Goal: Find specific page/section: Find specific page/section

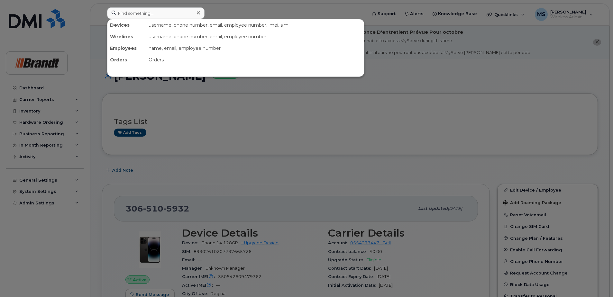
scroll to position [64, 0]
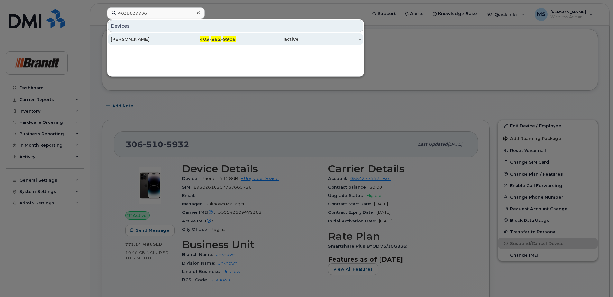
type input "4038629906"
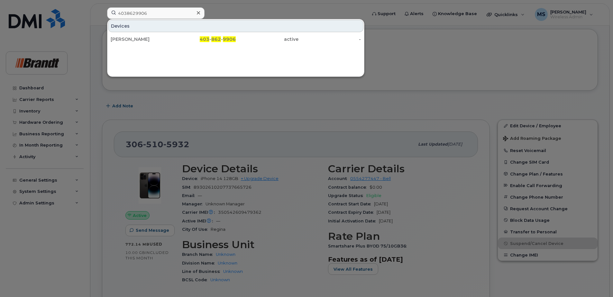
drag, startPoint x: 208, startPoint y: 40, endPoint x: 263, endPoint y: 54, distance: 56.4
click at [208, 40] on span "403" at bounding box center [205, 39] width 10 height 6
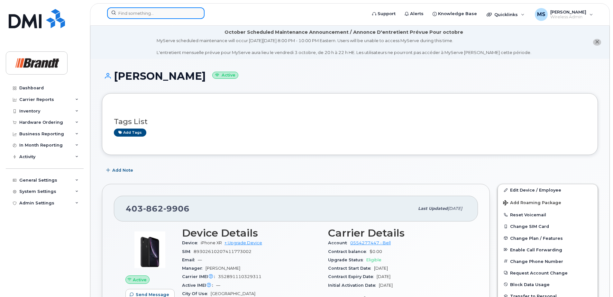
click at [160, 16] on input at bounding box center [155, 13] width 97 height 12
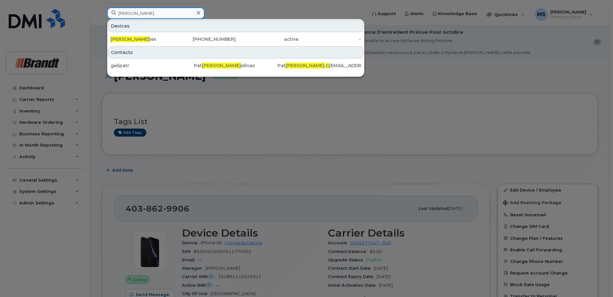
drag, startPoint x: 102, startPoint y: 18, endPoint x: 12, endPoint y: 31, distance: 90.9
click at [102, 22] on div "rick g Devices Rick G ies 250-263-2374 active - Contacts gelipatr Pat rick G el…" at bounding box center [234, 14] width 265 height 14
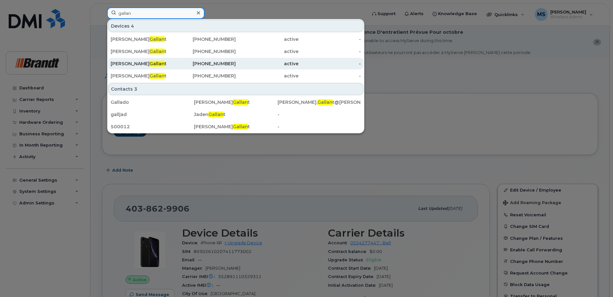
type input "gallan"
click at [169, 64] on div "Richard Gallan t" at bounding box center [142, 63] width 63 height 6
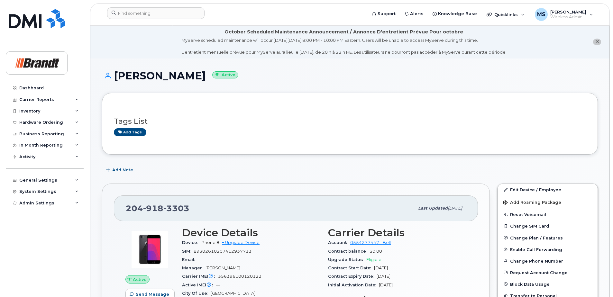
scroll to position [32, 0]
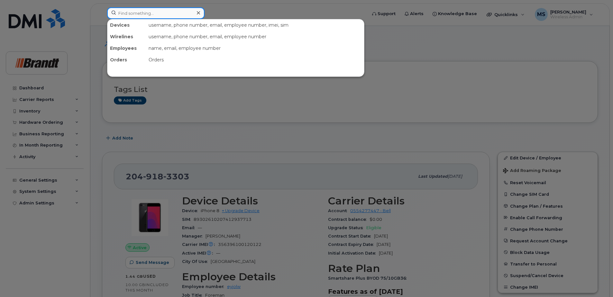
paste input "8196160140"
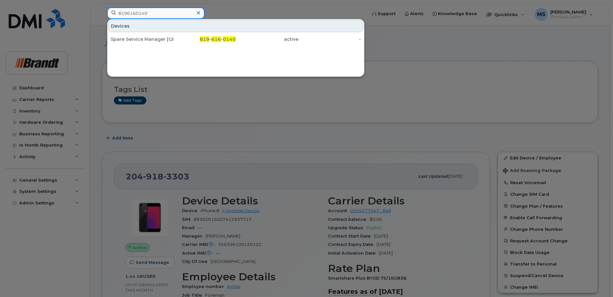
type input "8196160140"
click at [182, 45] on div "Spare Service Manager Mont-laurier 819 - 616 - 0140 active -" at bounding box center [235, 39] width 256 height 13
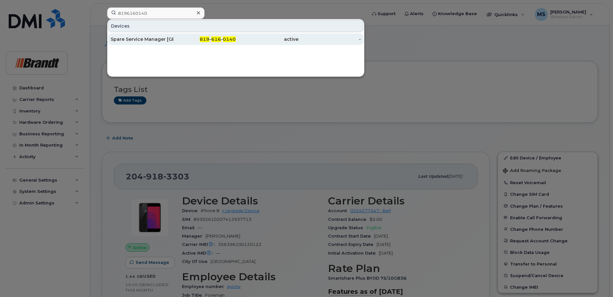
click at [214, 39] on span "616" at bounding box center [216, 39] width 10 height 6
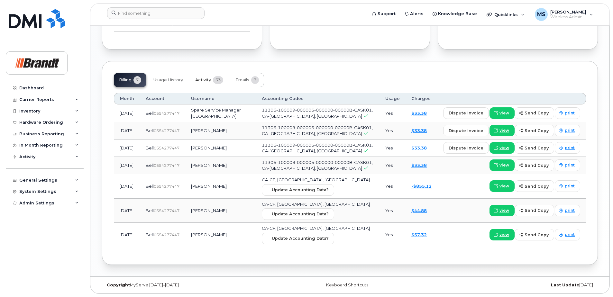
click at [207, 76] on button "Activity 33" at bounding box center [209, 80] width 38 height 14
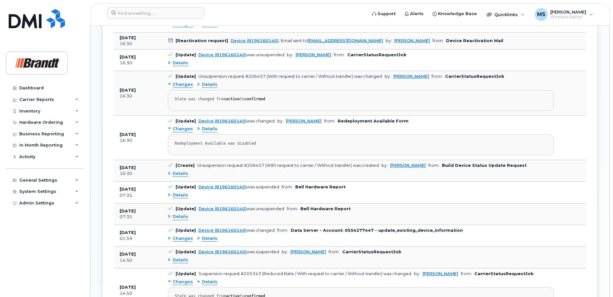
scroll to position [620, 0]
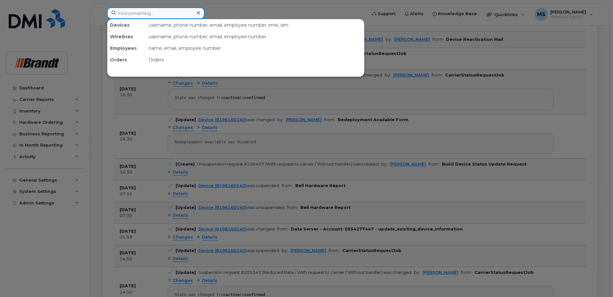
click at [157, 14] on input at bounding box center [155, 13] width 97 height 12
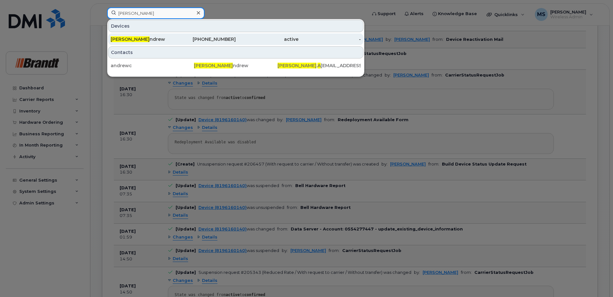
type input "corey a"
click at [181, 40] on div "416-209-8984" at bounding box center [204, 39] width 63 height 6
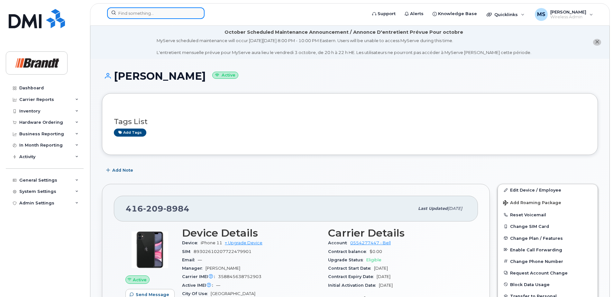
click at [152, 17] on input at bounding box center [155, 13] width 97 height 12
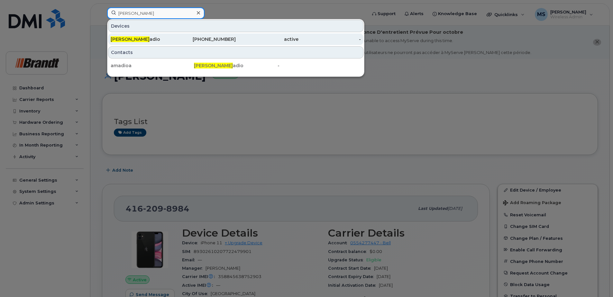
type input "anthony am"
click at [223, 38] on div "416-528-3643" at bounding box center [204, 39] width 63 height 6
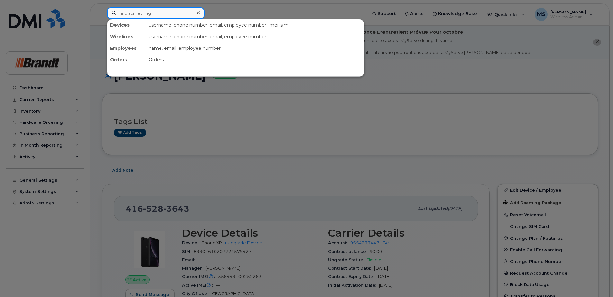
click at [141, 15] on input at bounding box center [155, 13] width 97 height 12
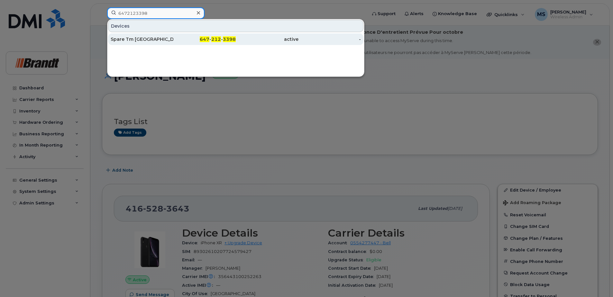
type input "6472123398"
click at [143, 36] on div "Spare Tm [GEOGRAPHIC_DATA]" at bounding box center [142, 39] width 63 height 12
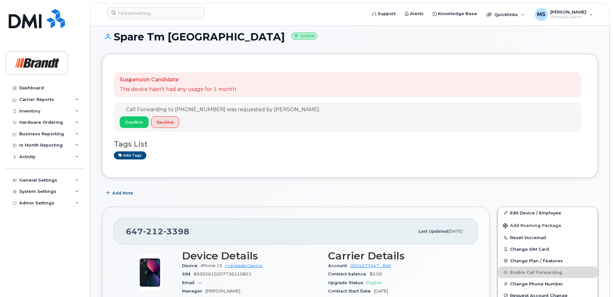
scroll to position [96, 0]
